Goal: Check status: Check status

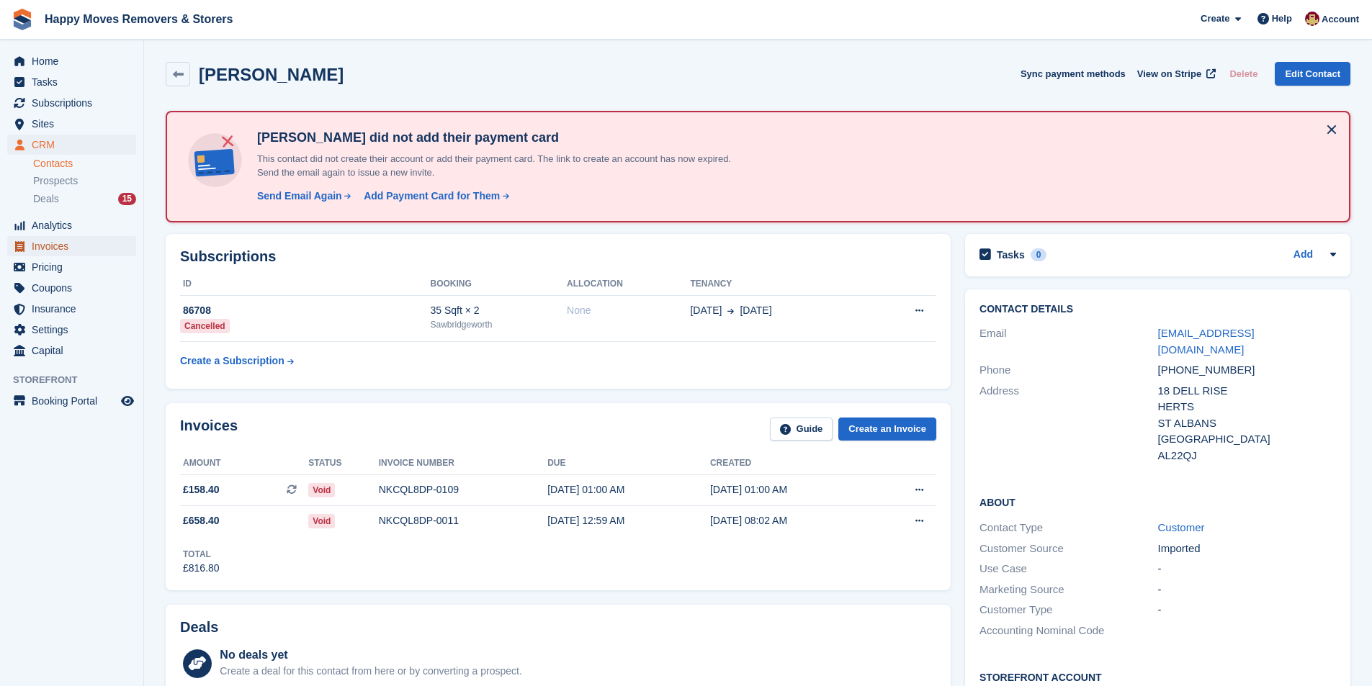
click at [57, 250] on span "Invoices" at bounding box center [75, 246] width 86 height 20
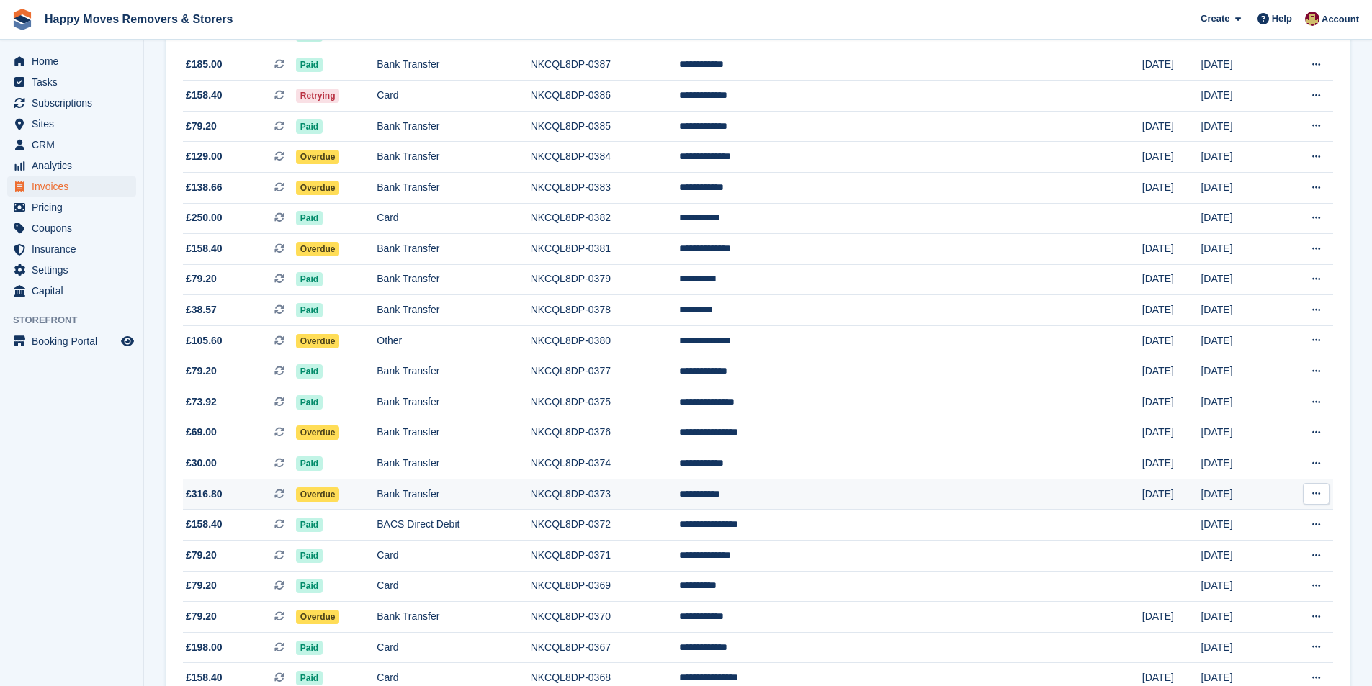
scroll to position [1160, 0]
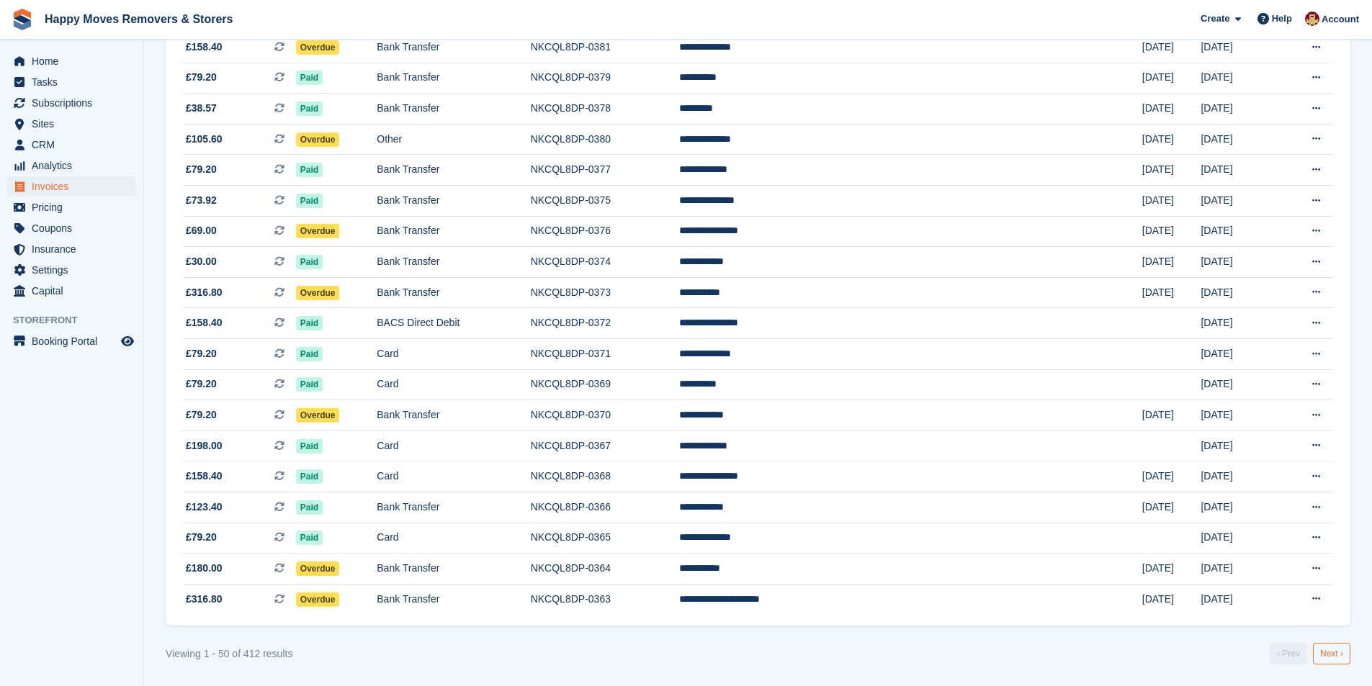
click at [1335, 654] on link "Next ›" at bounding box center [1331, 654] width 37 height 22
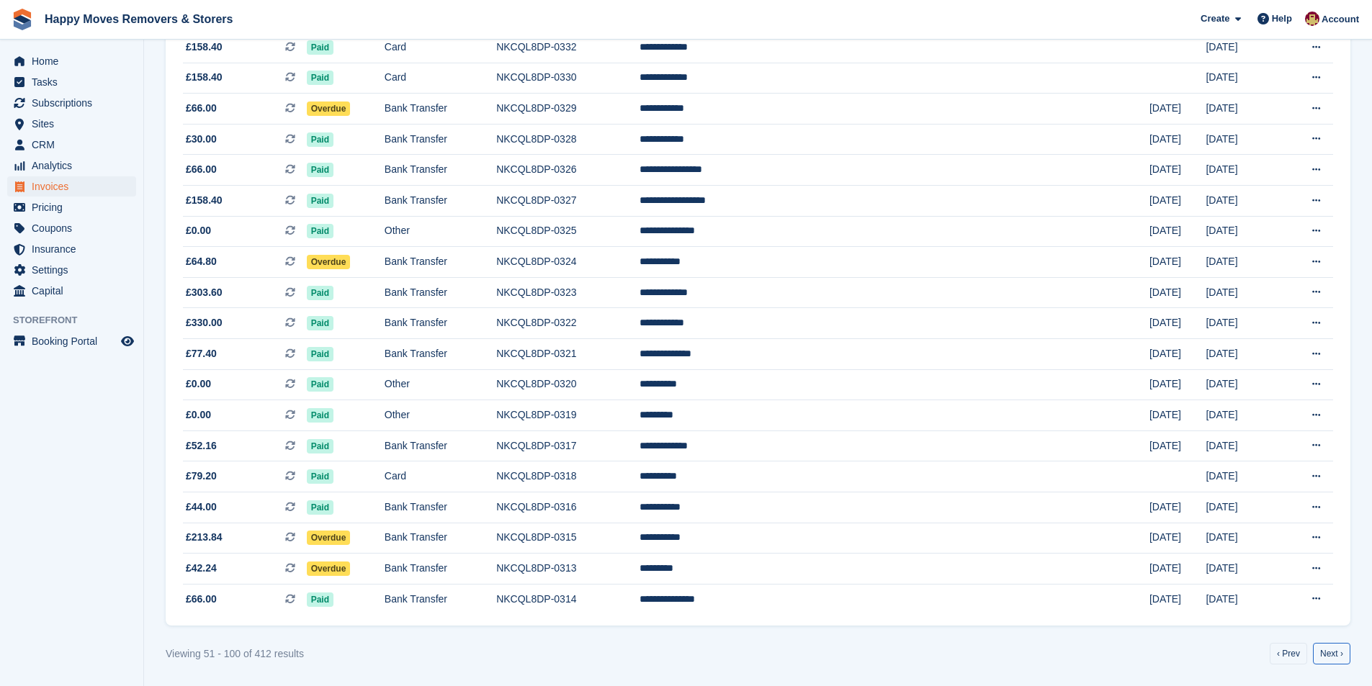
click at [1335, 654] on link "Next ›" at bounding box center [1331, 654] width 37 height 22
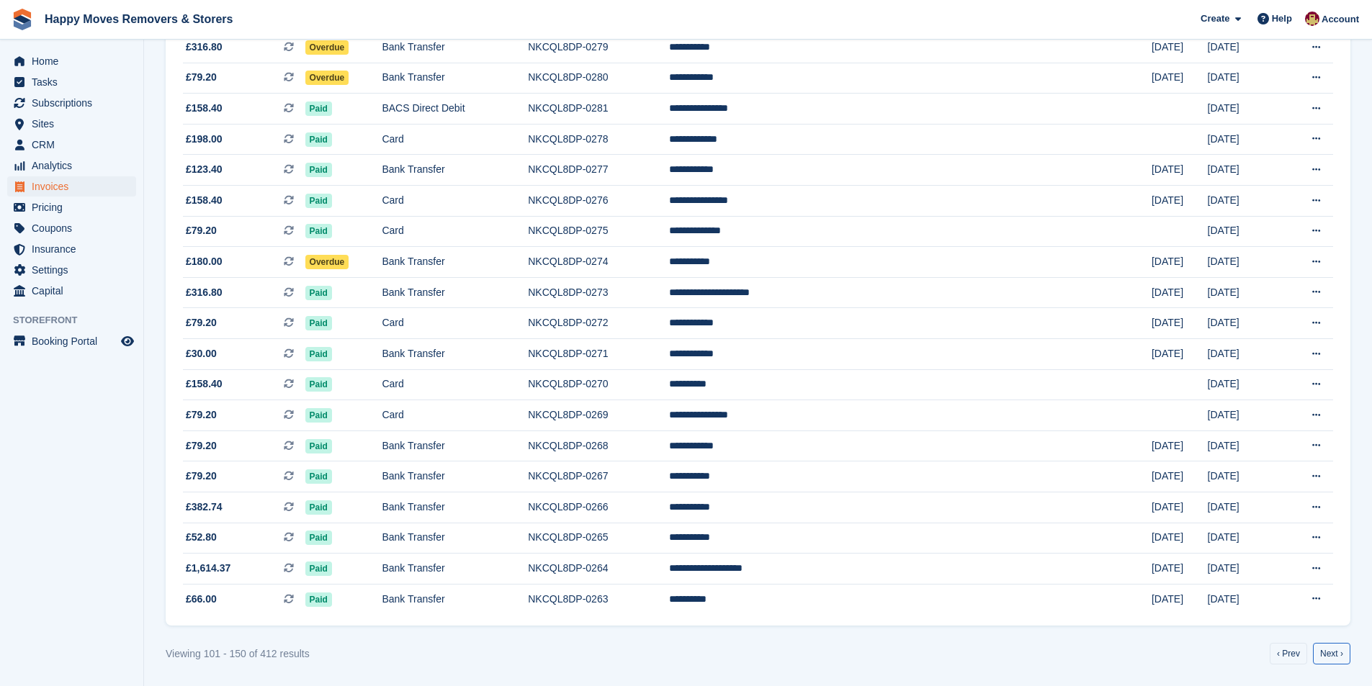
click at [1335, 654] on link "Next ›" at bounding box center [1331, 654] width 37 height 22
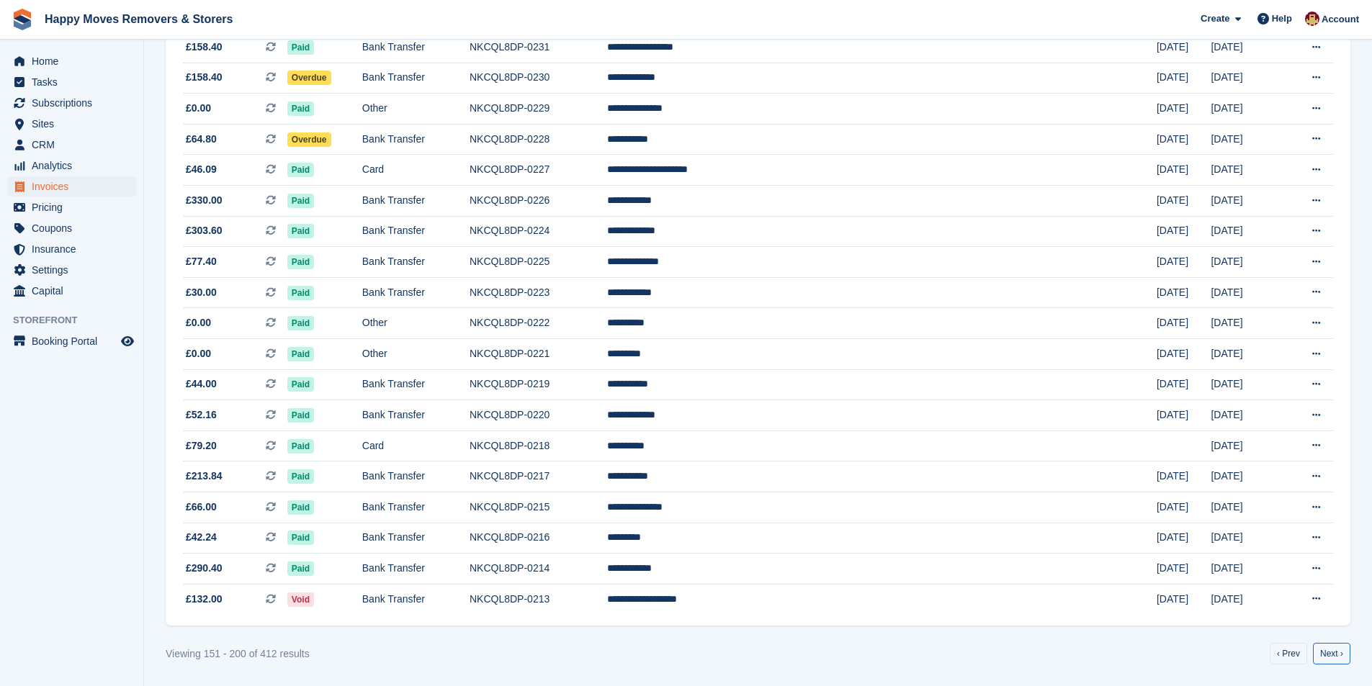
click at [1335, 654] on link "Next ›" at bounding box center [1331, 654] width 37 height 22
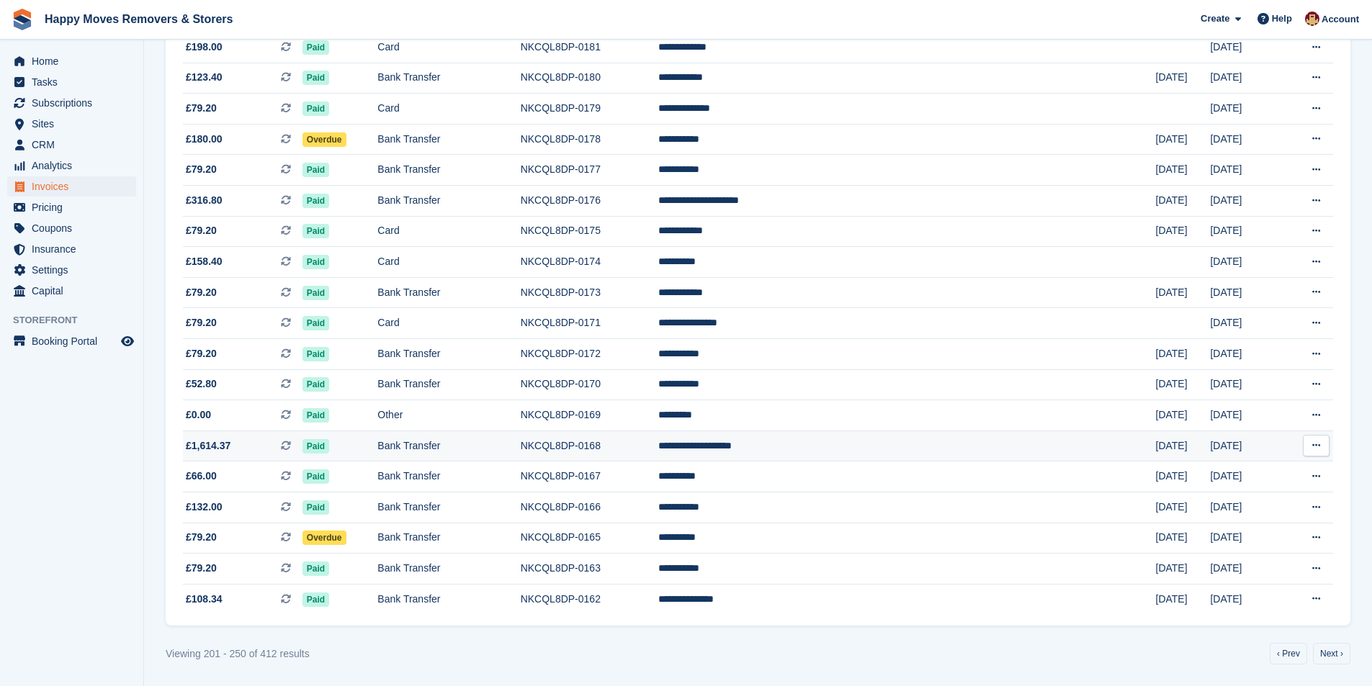
click at [659, 451] on td "NKCQL8DP-0168" at bounding box center [590, 446] width 138 height 31
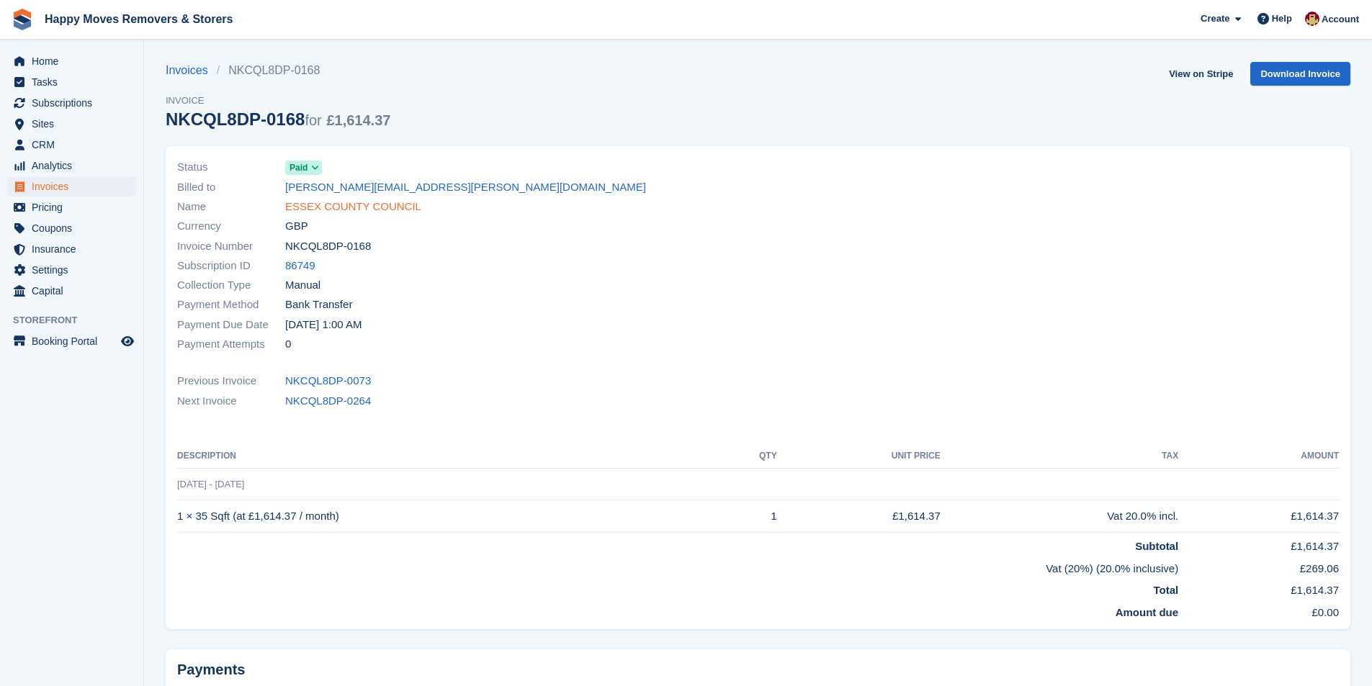
click at [332, 210] on link "ESSEX COUNTY COUNCIL" at bounding box center [353, 207] width 136 height 17
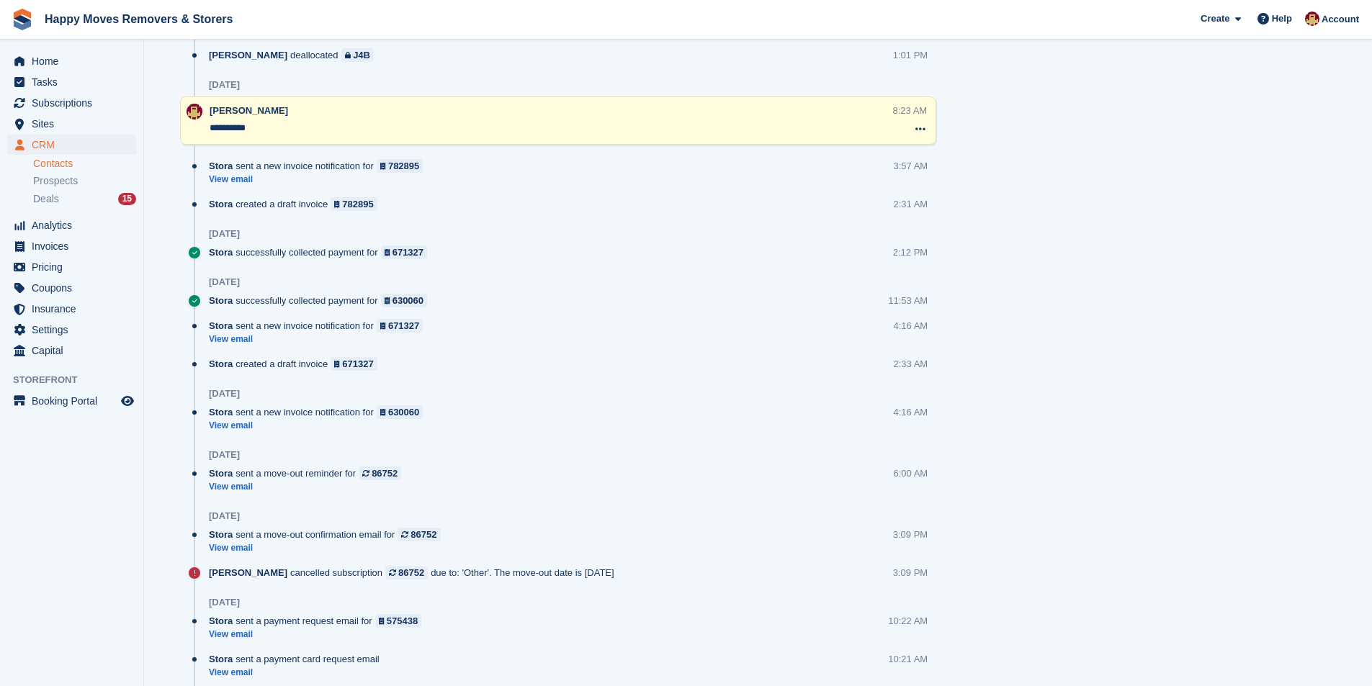
scroll to position [1080, 0]
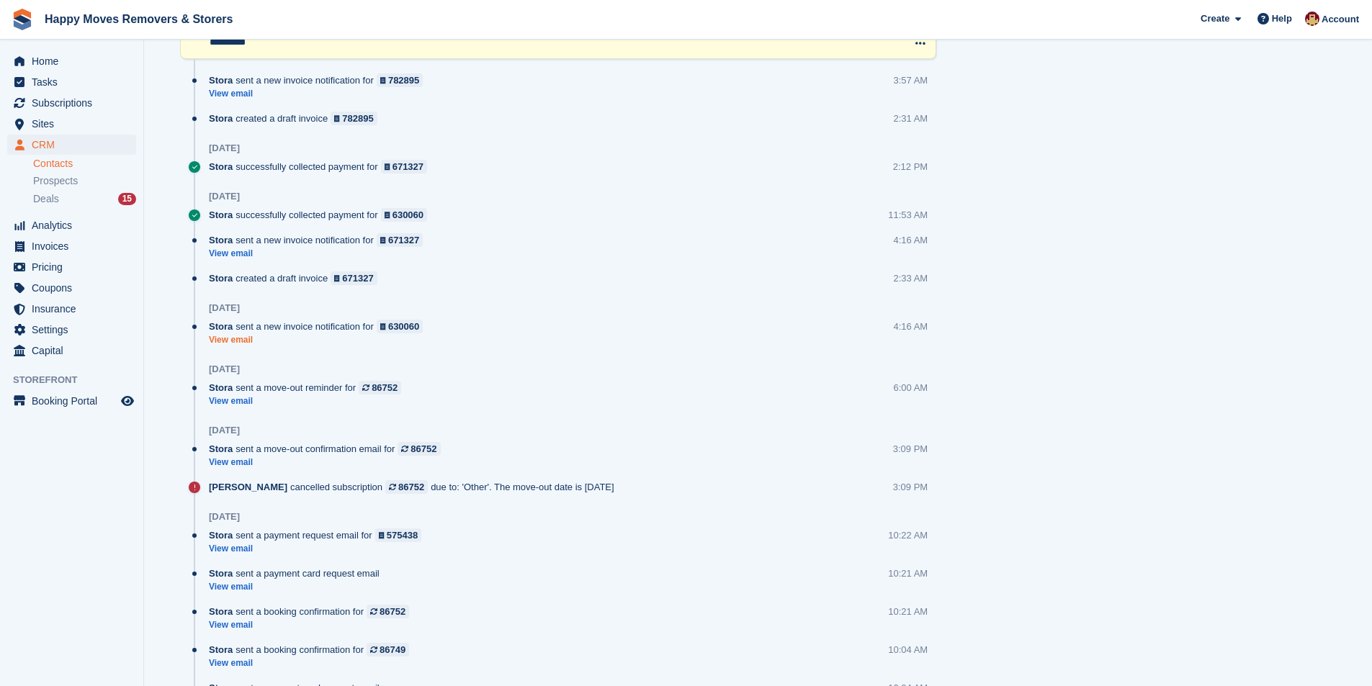
click at [235, 338] on link "View email" at bounding box center [319, 340] width 221 height 12
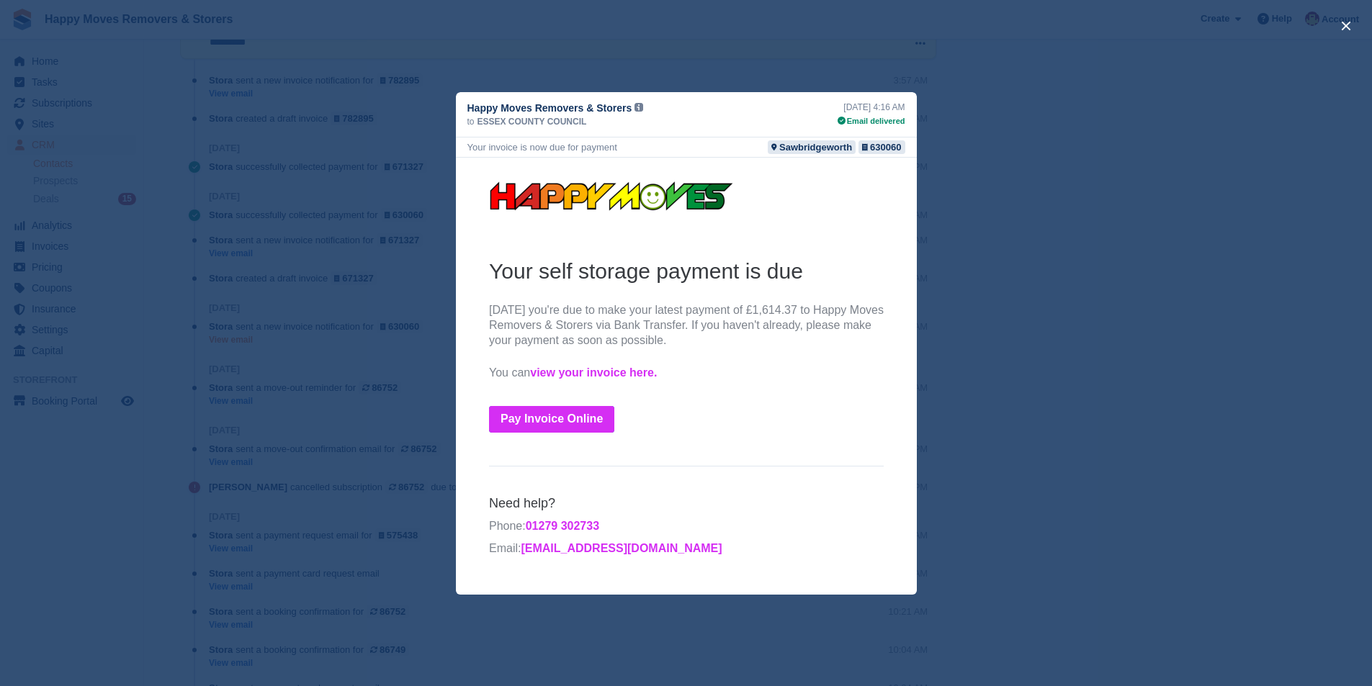
scroll to position [0, 0]
click at [340, 287] on div "close" at bounding box center [686, 343] width 1372 height 686
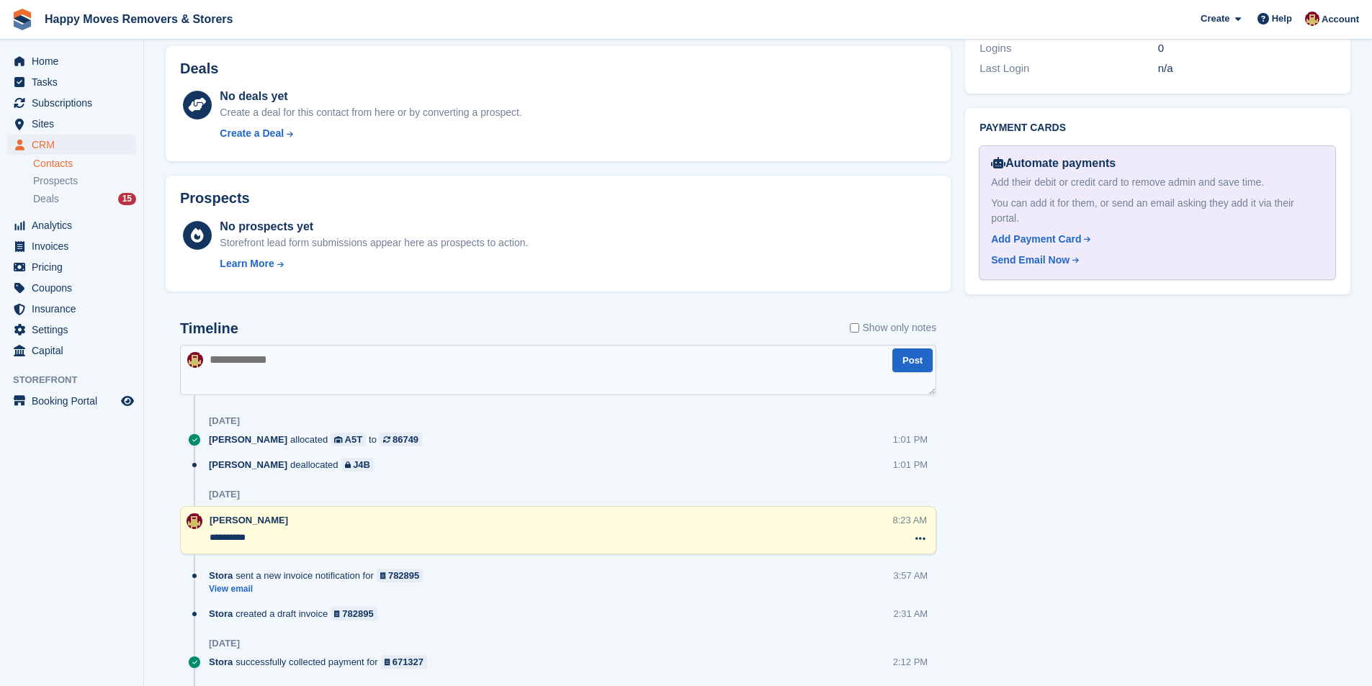
scroll to position [576, 0]
